Goal: Task Accomplishment & Management: Manage account settings

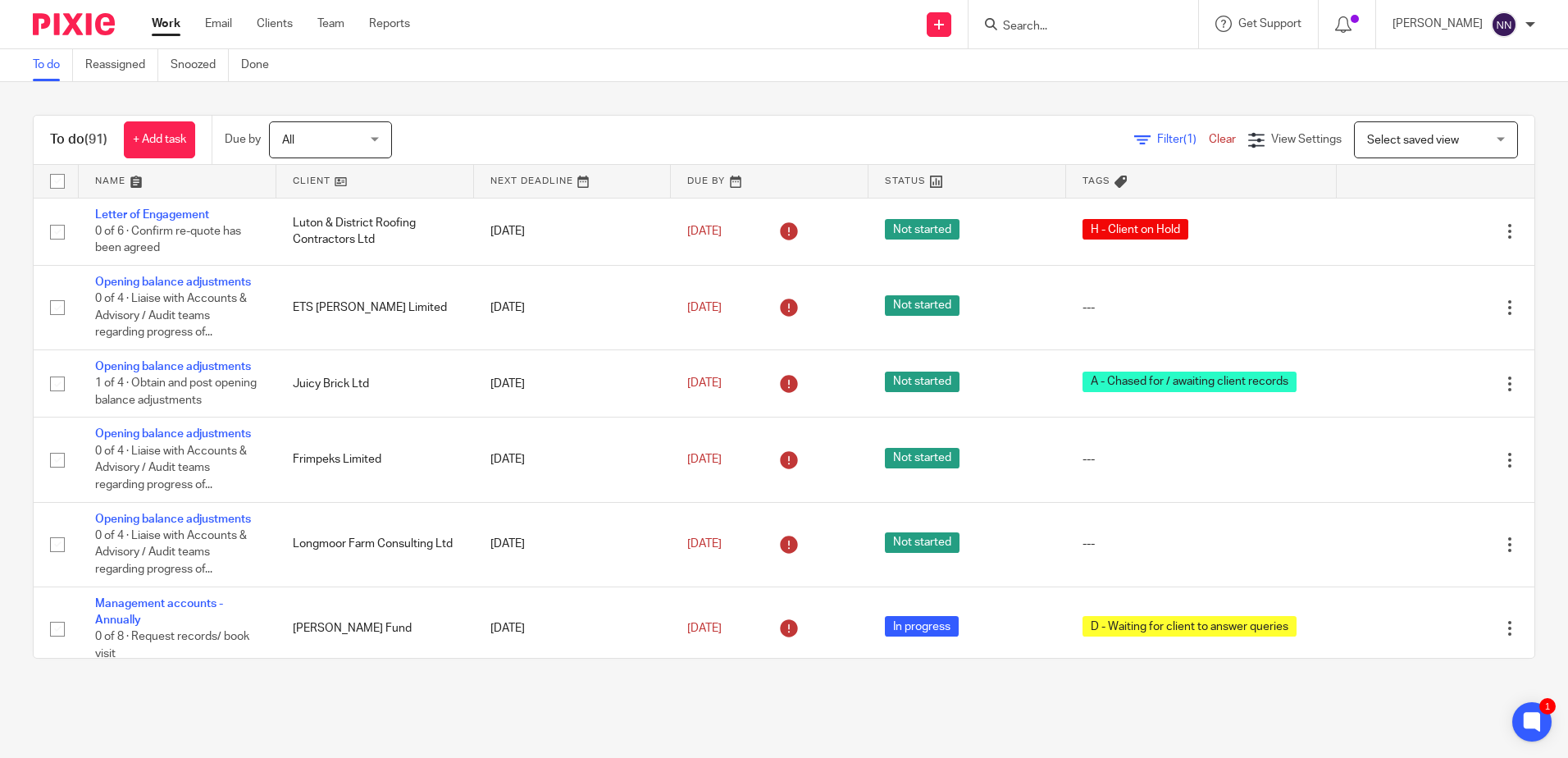
click at [299, 176] on link at bounding box center [375, 181] width 198 height 33
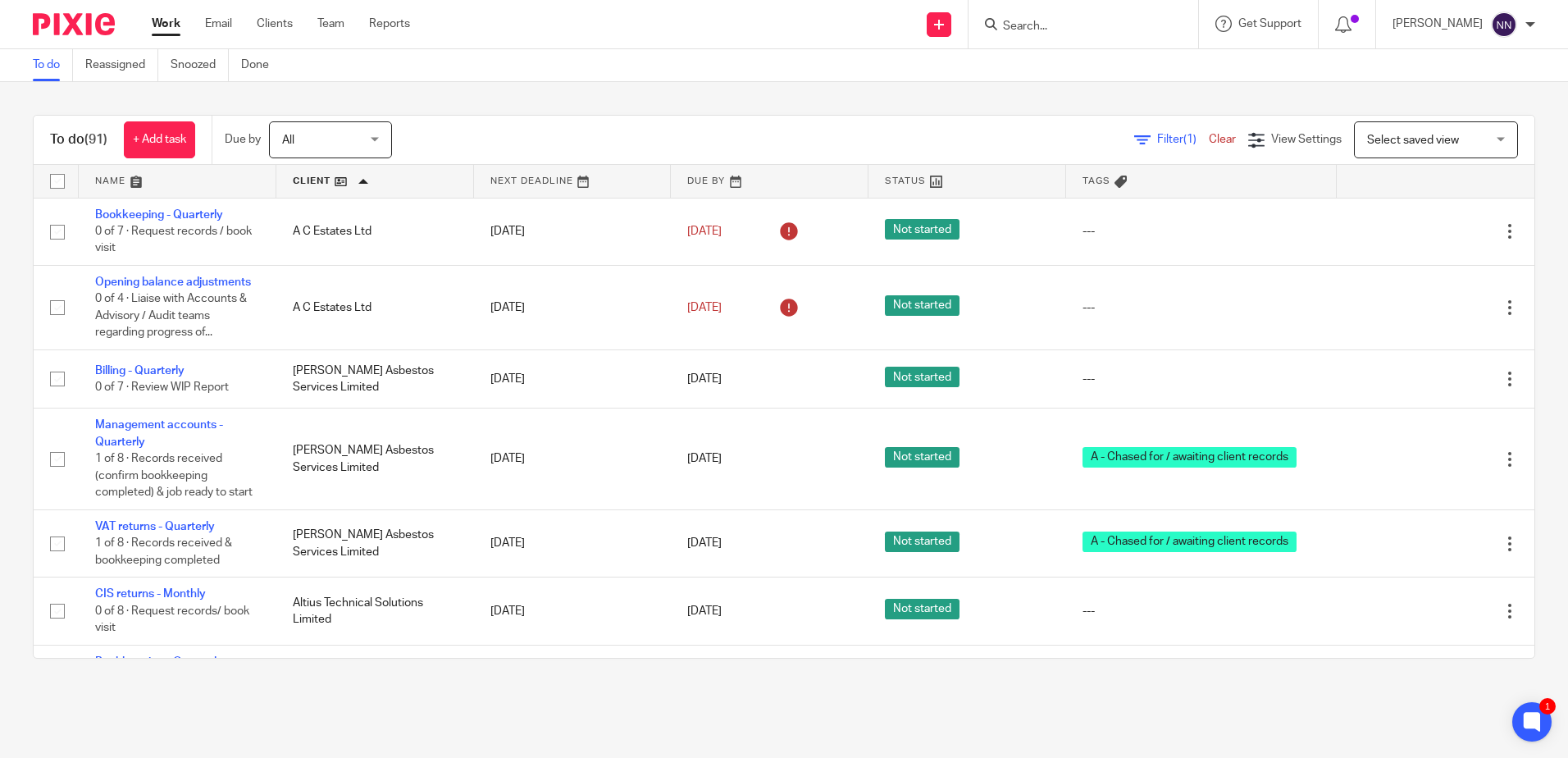
click at [297, 177] on link at bounding box center [375, 181] width 198 height 33
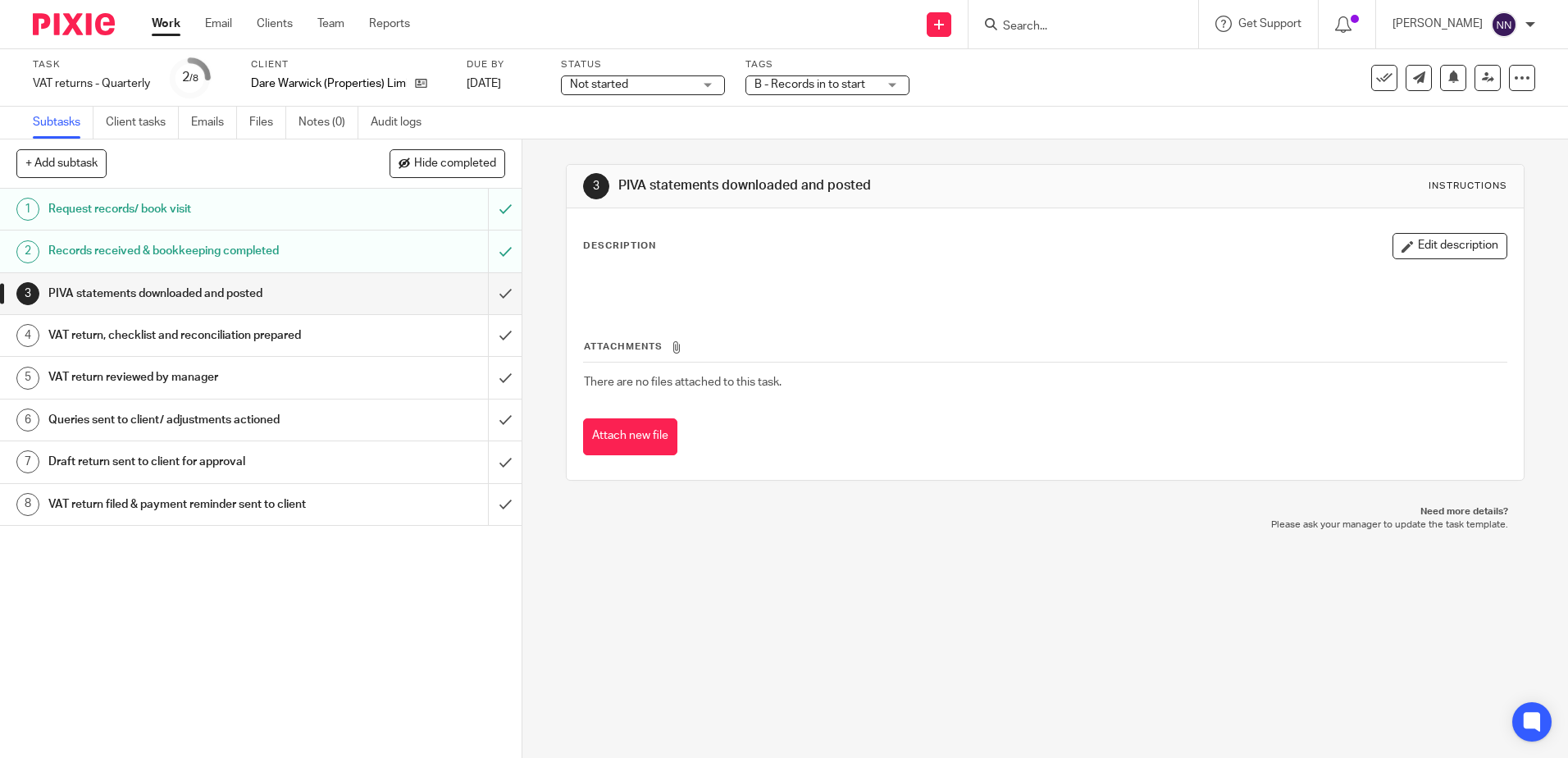
click at [878, 84] on span "B - Records in to start" at bounding box center [815, 84] width 123 height 17
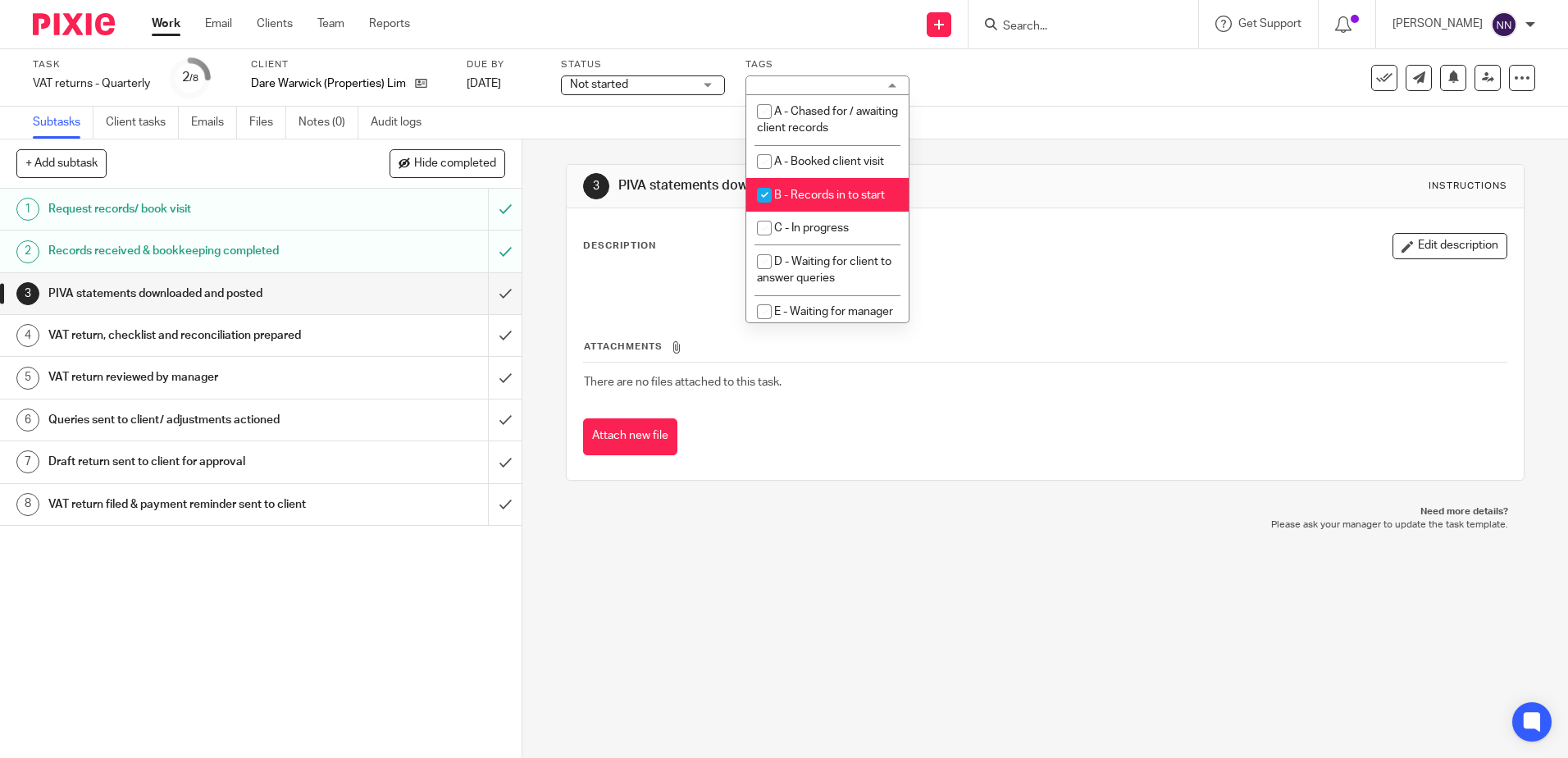
click at [769, 187] on input "checkbox" at bounding box center [763, 195] width 31 height 31
checkbox input "false"
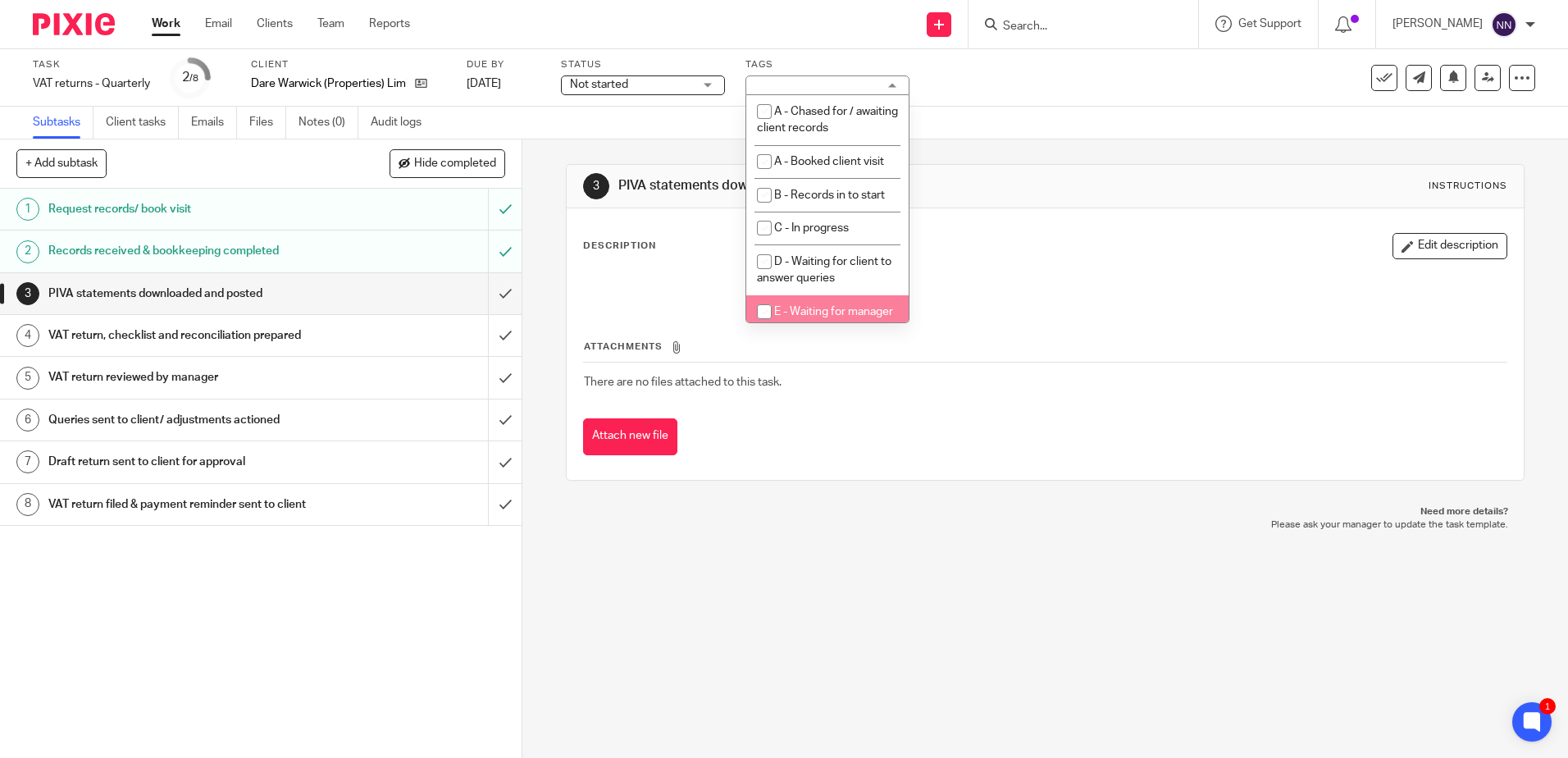
click at [761, 310] on input "checkbox" at bounding box center [763, 311] width 31 height 31
checkbox input "true"
click at [499, 296] on input "submit" at bounding box center [260, 294] width 522 height 41
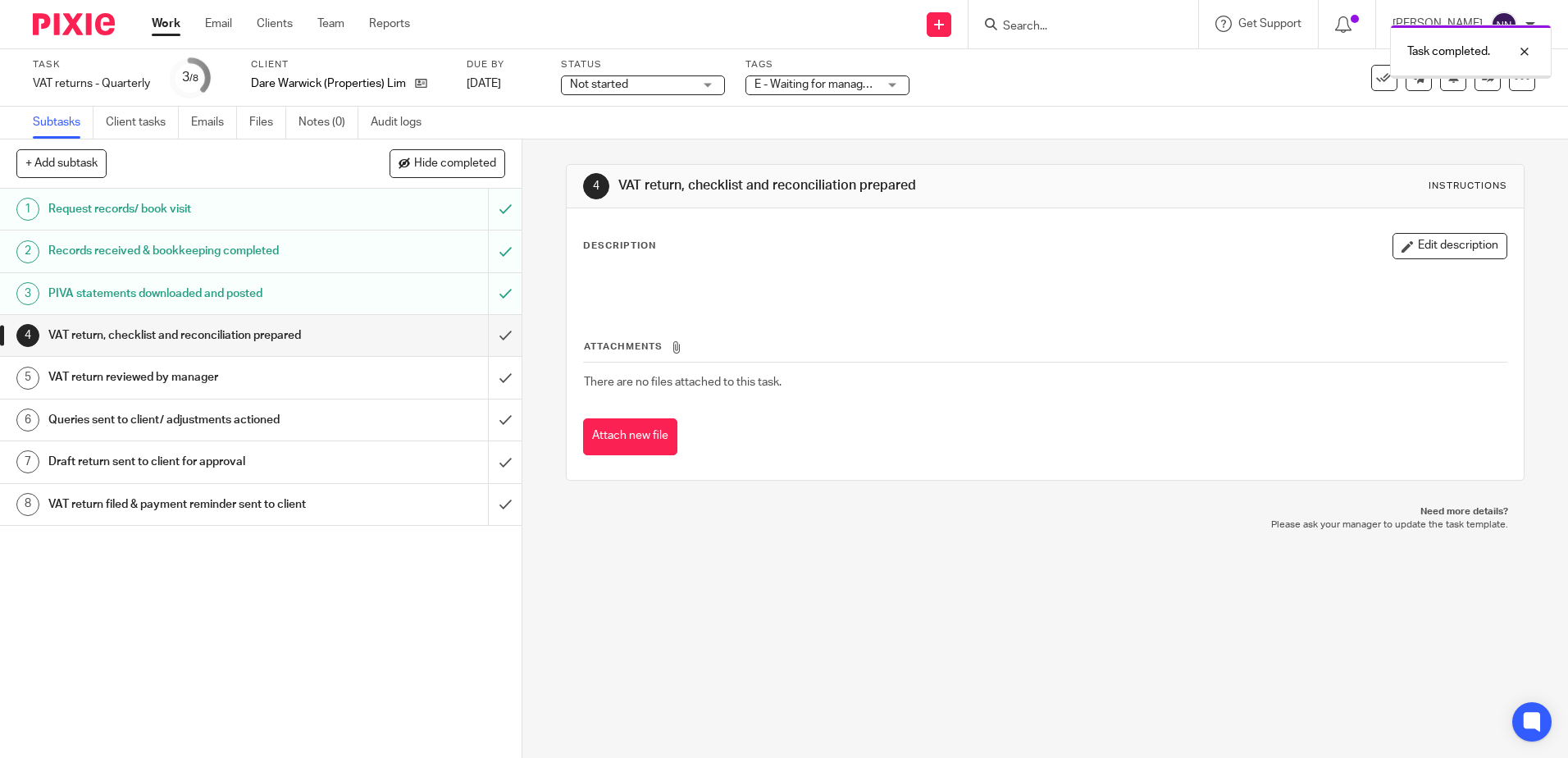
click at [491, 339] on input "submit" at bounding box center [260, 335] width 522 height 41
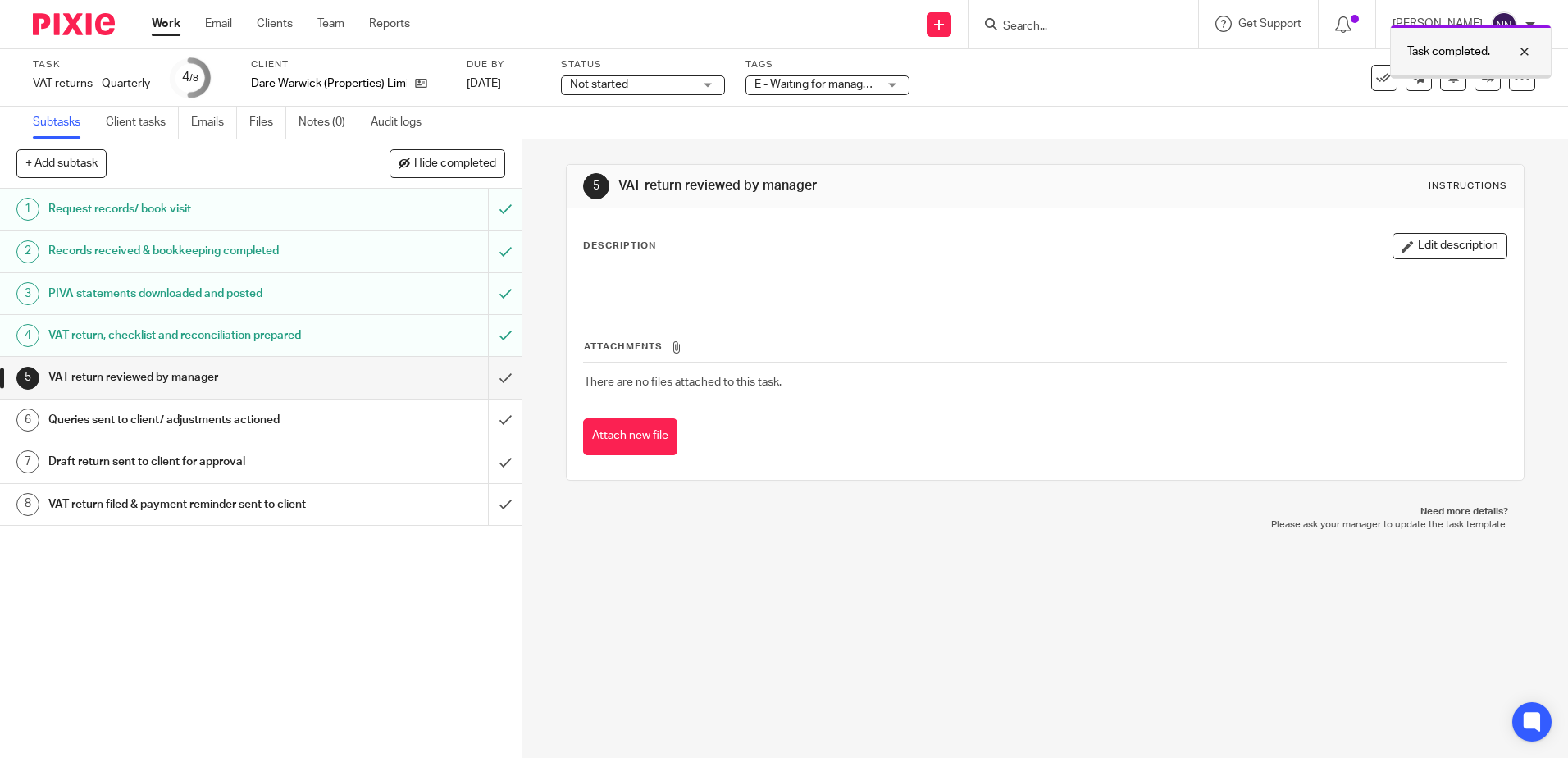
click at [1478, 78] on div "Task completed." at bounding box center [1471, 52] width 161 height 54
click at [1482, 76] on icon at bounding box center [1487, 77] width 12 height 12
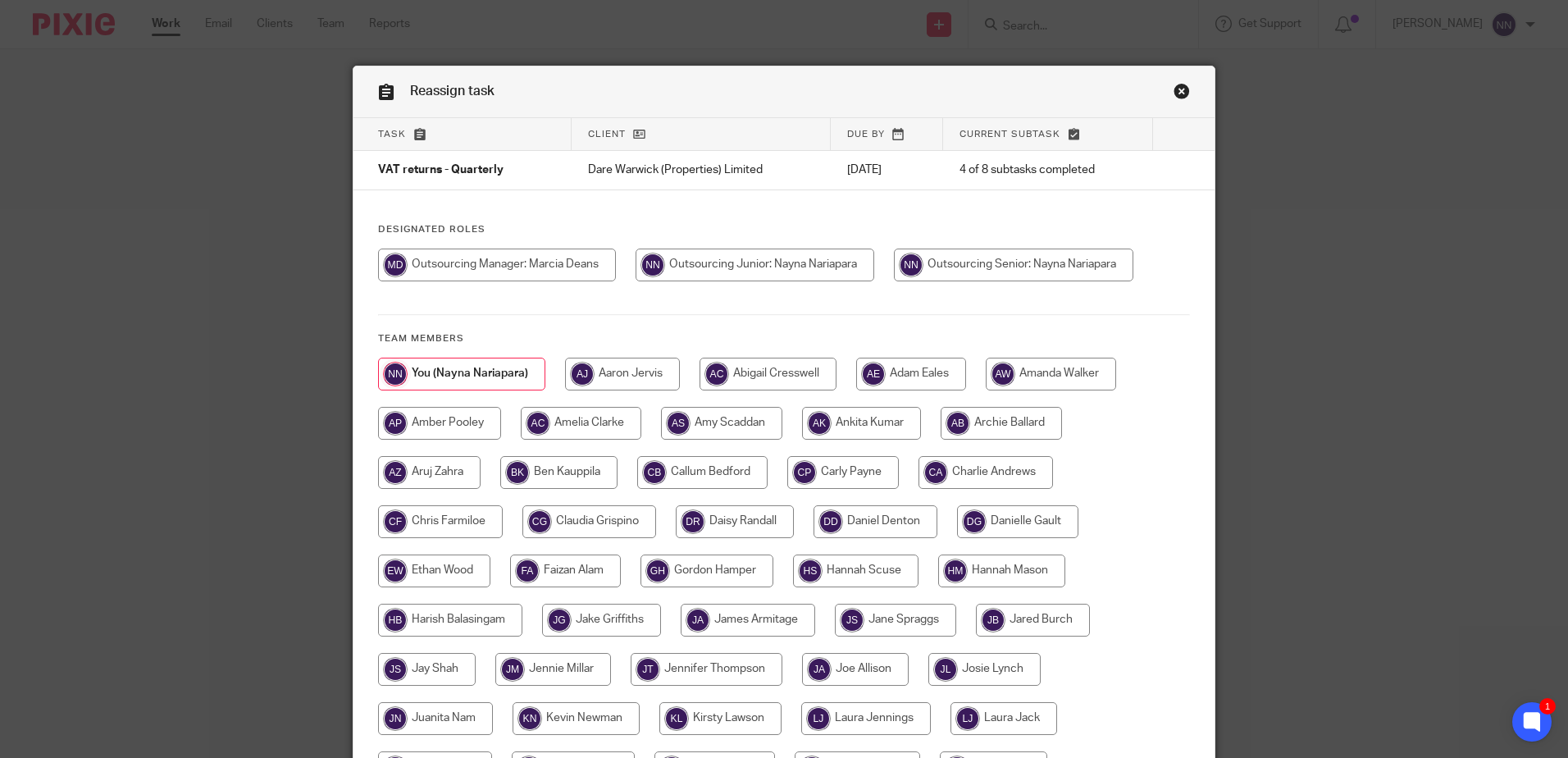
click at [859, 477] on input "radio" at bounding box center [842, 472] width 111 height 33
radio input "true"
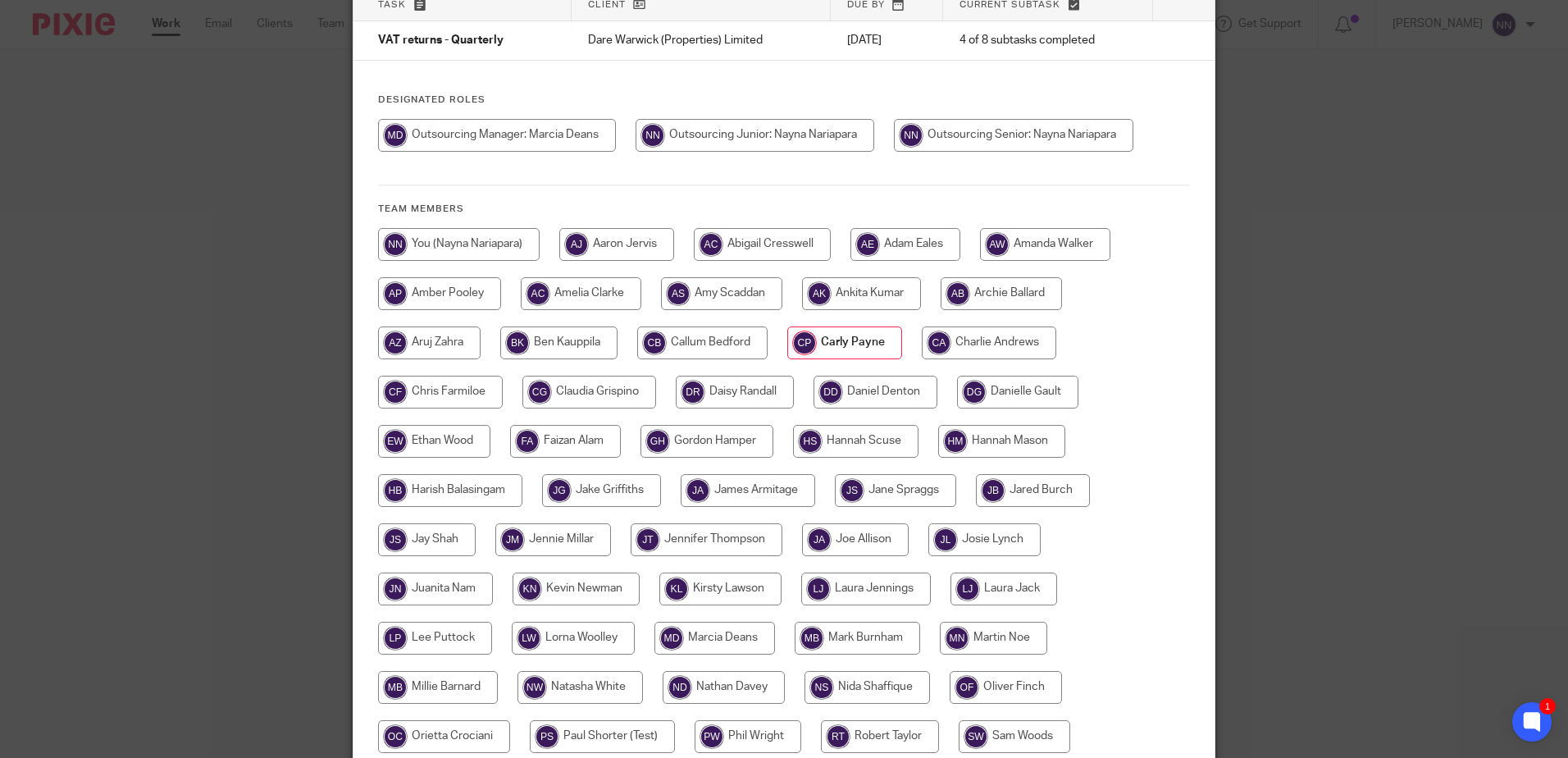
scroll to position [375, 0]
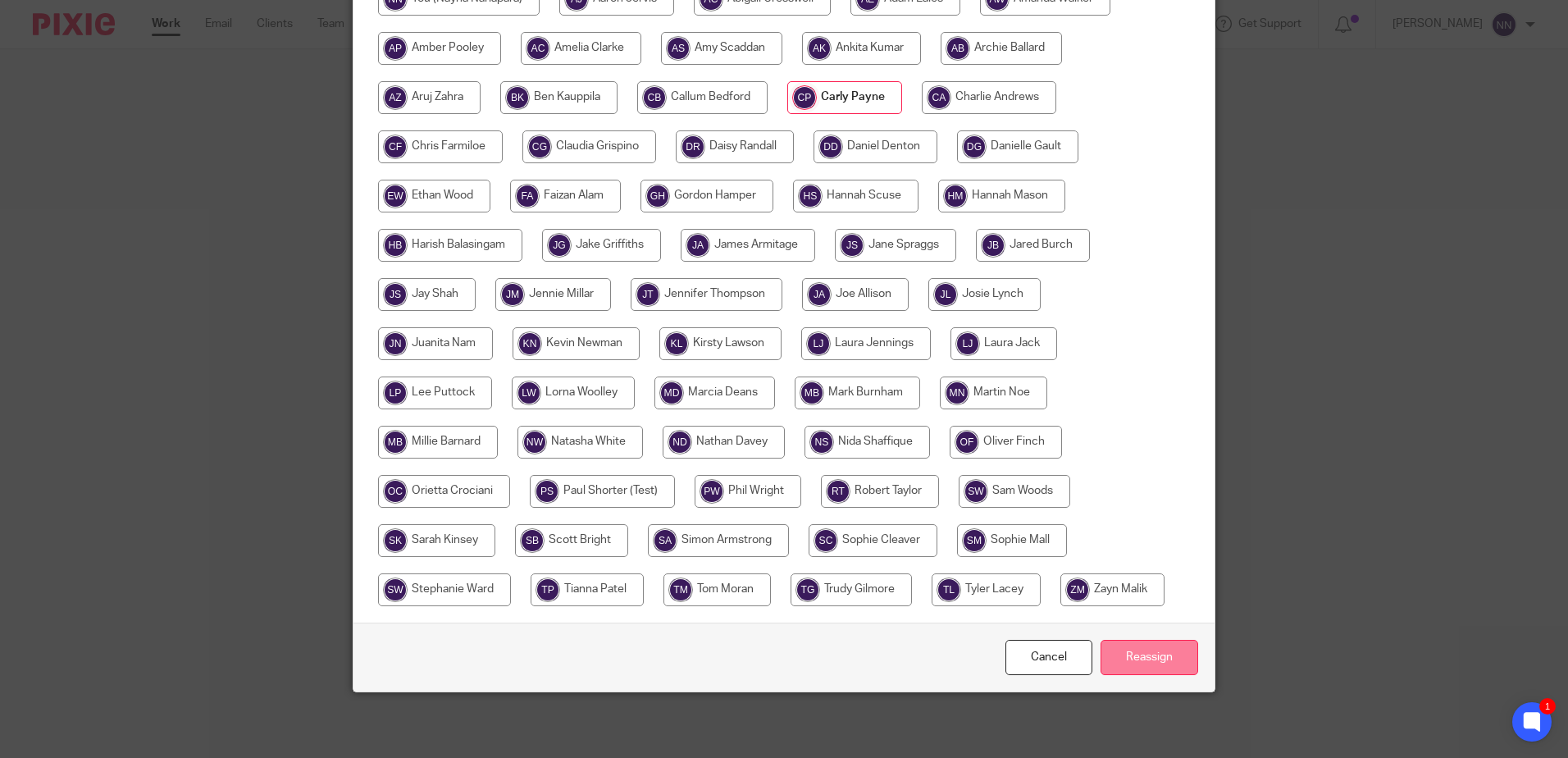
click at [1157, 661] on input "Reassign" at bounding box center [1149, 658] width 97 height 36
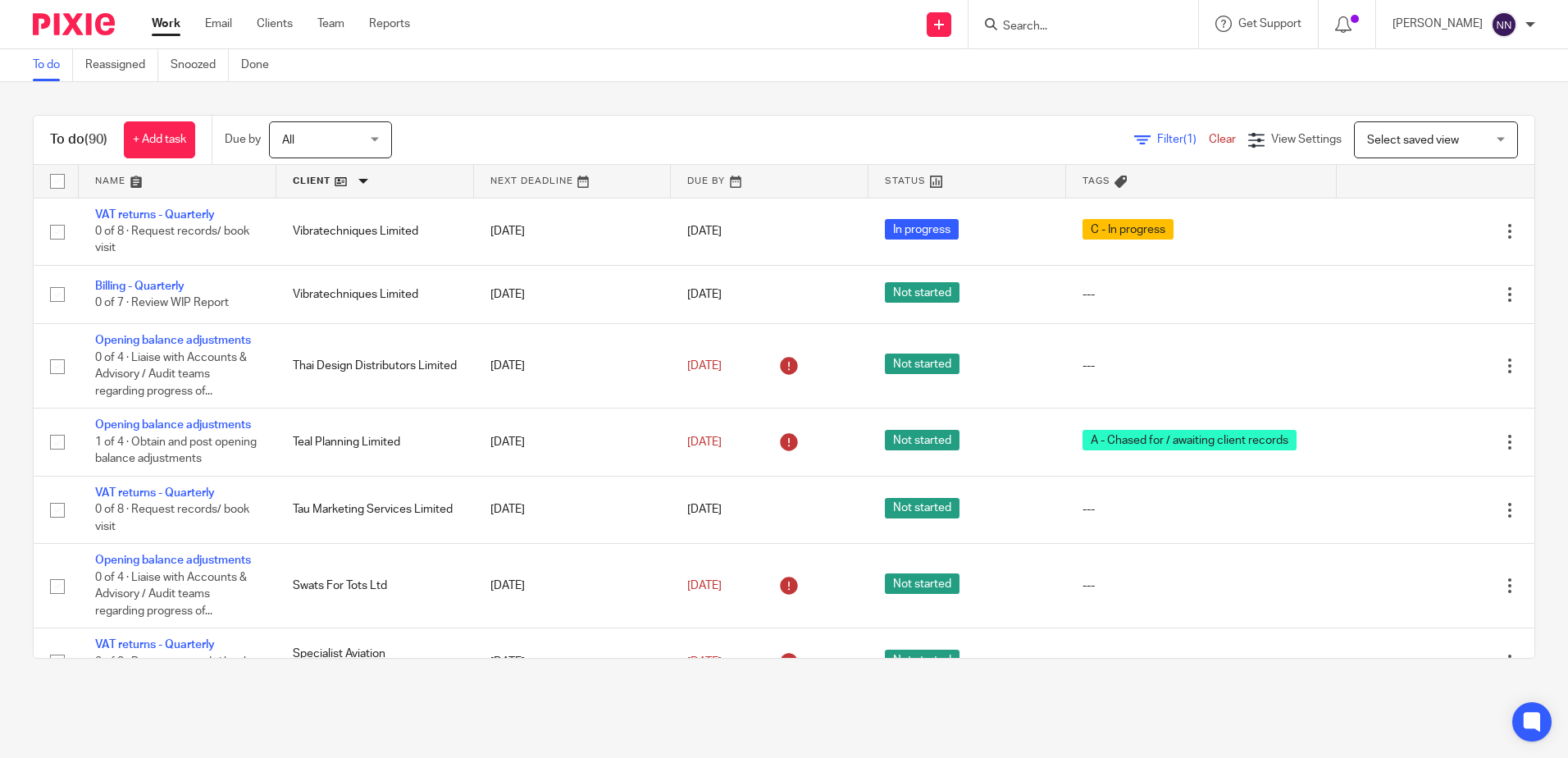
click at [304, 178] on link at bounding box center [375, 181] width 198 height 33
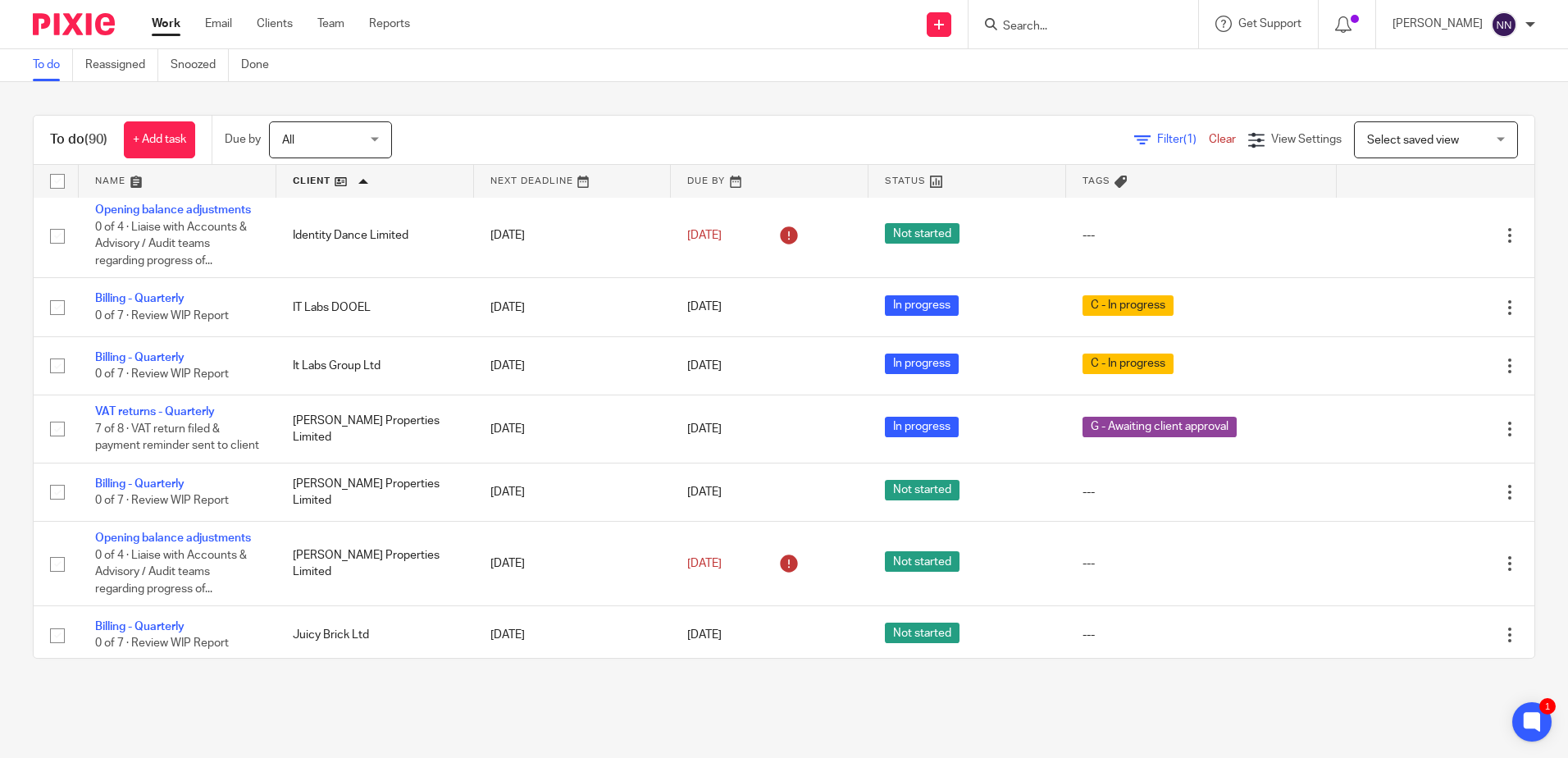
scroll to position [2707, 0]
